Goal: Check status: Check status

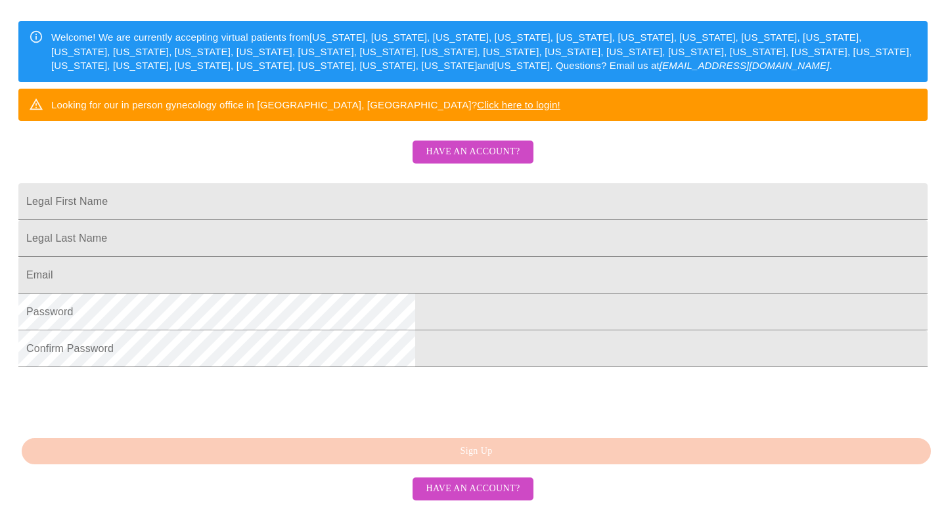
click at [468, 491] on span "Have an account?" at bounding box center [473, 489] width 94 height 16
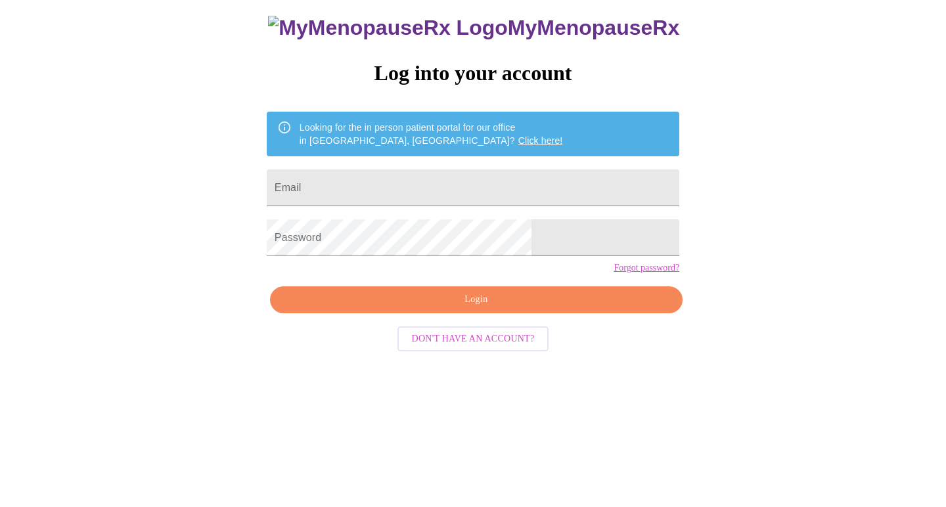
scroll to position [13, 0]
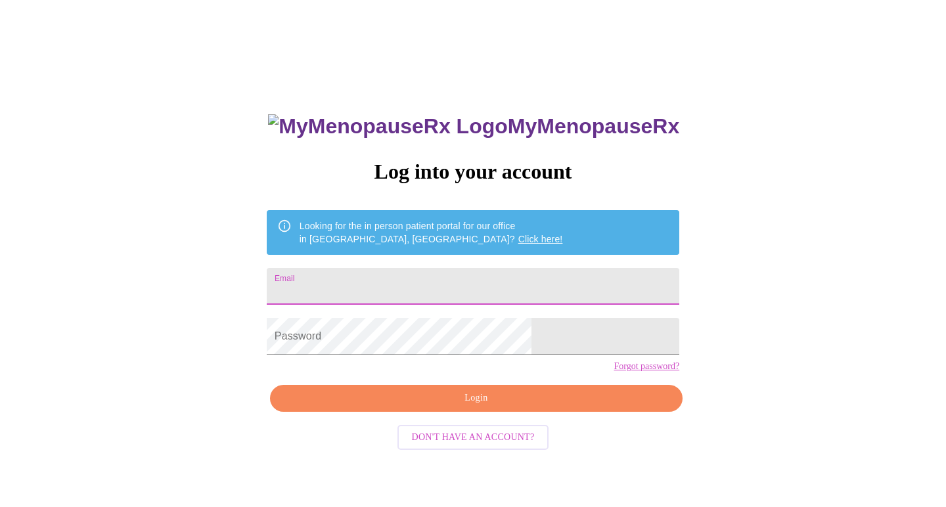
click at [471, 287] on input "Email" at bounding box center [473, 286] width 412 height 37
click at [472, 280] on input "Email" at bounding box center [473, 286] width 412 height 37
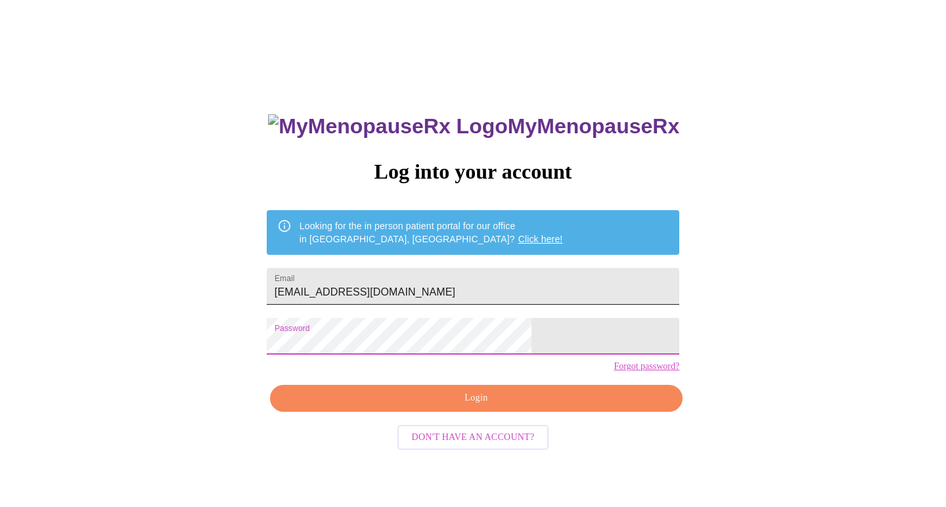
click at [361, 290] on input "[EMAIL_ADDRESS][DOMAIN_NAME]" at bounding box center [473, 286] width 412 height 37
type input "[EMAIL_ADDRESS][DOMAIN_NAME]"
click at [443, 407] on span "Login" at bounding box center [476, 398] width 382 height 16
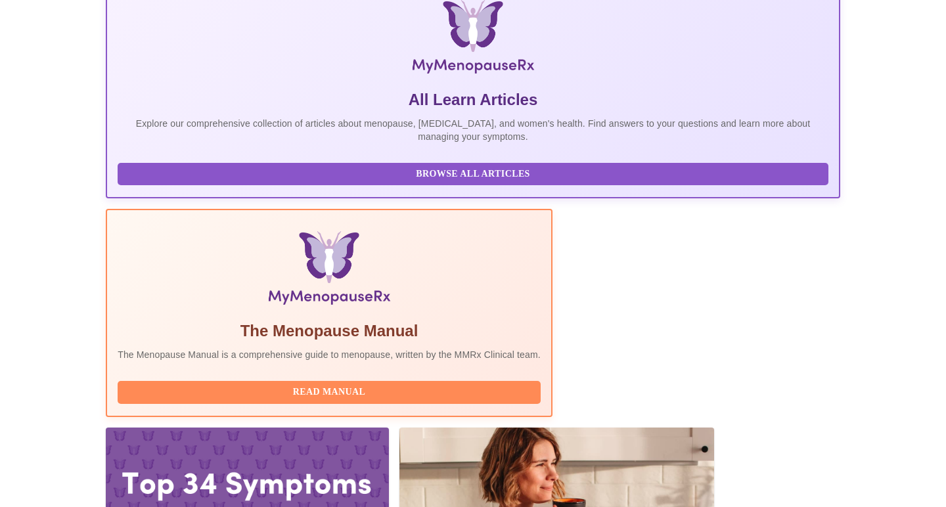
scroll to position [211, 0]
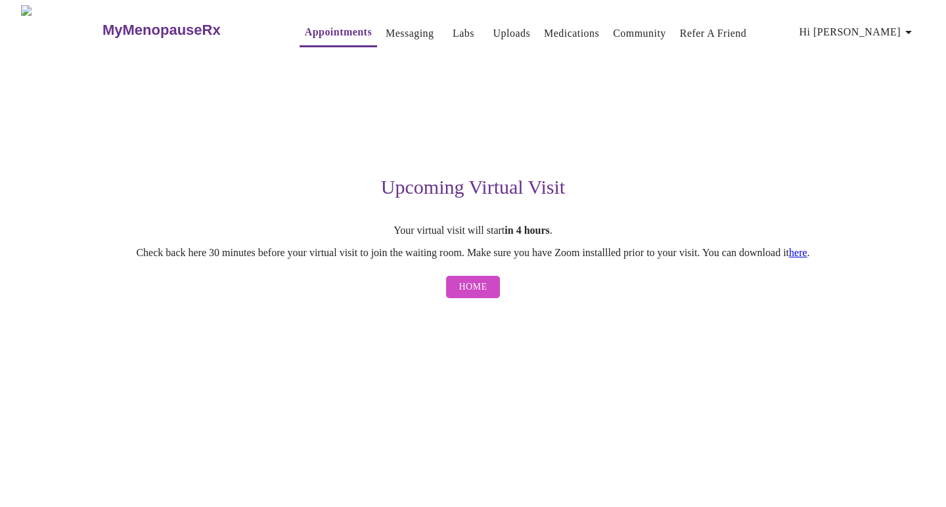
click at [481, 288] on span "Home" at bounding box center [473, 287] width 28 height 16
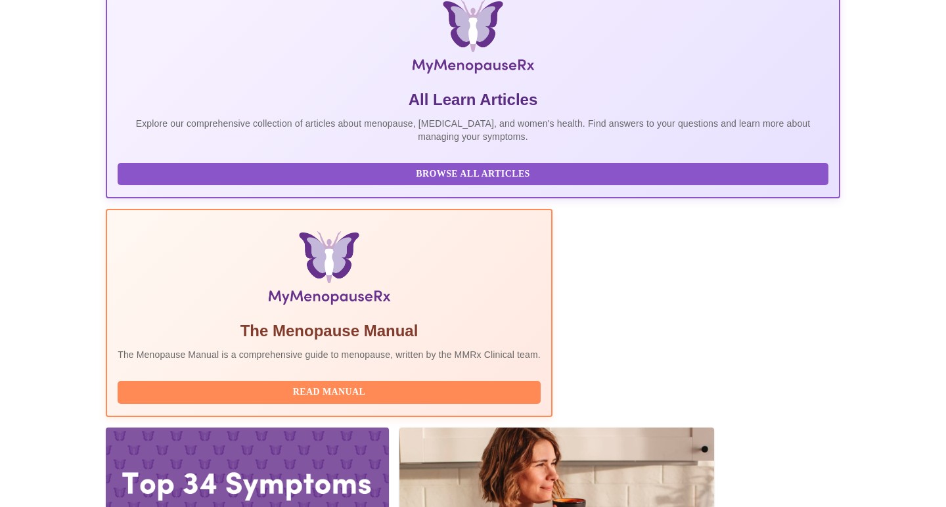
scroll to position [211, 0]
